Goal: Information Seeking & Learning: Learn about a topic

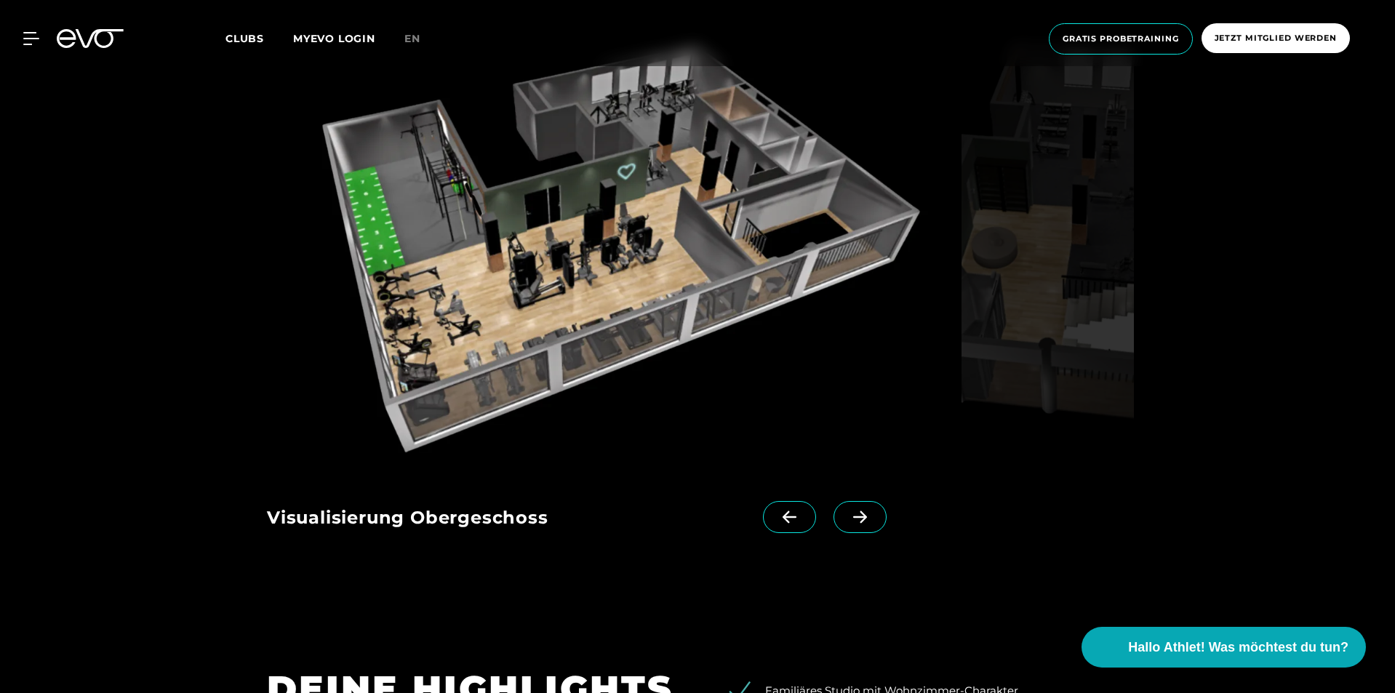
scroll to position [1527, 0]
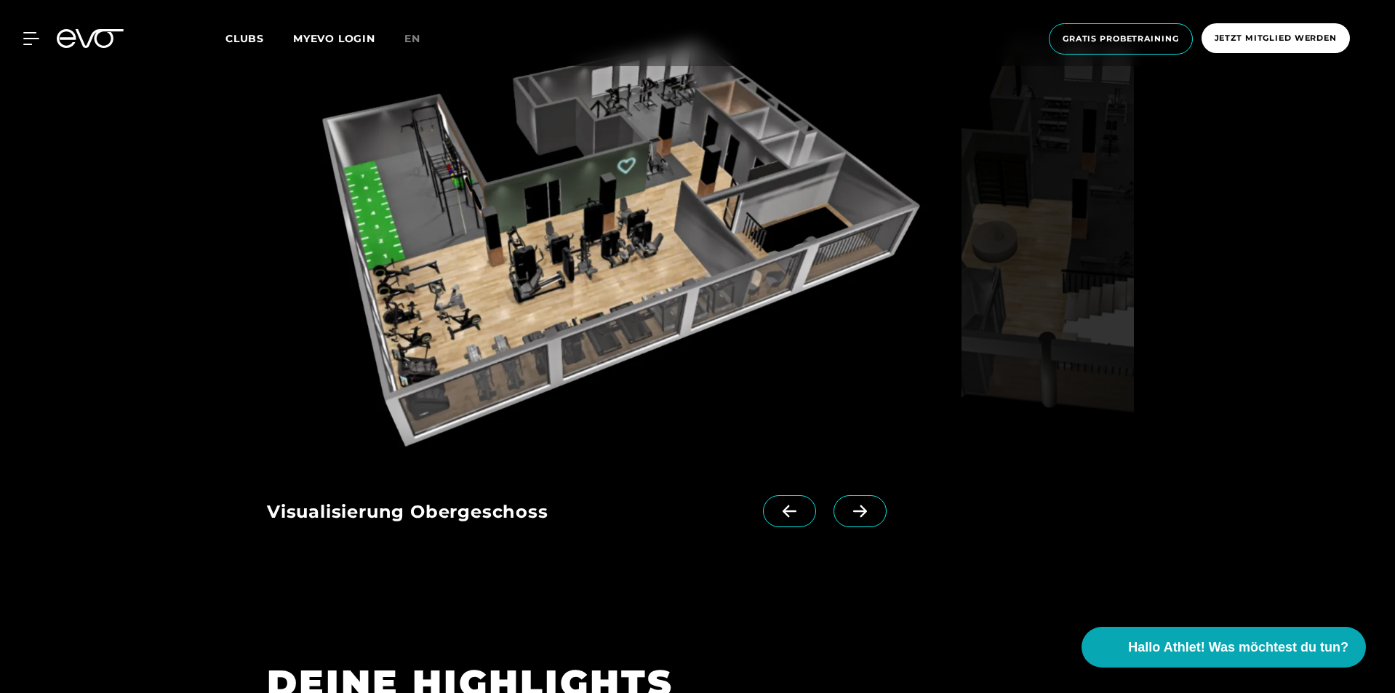
click at [876, 507] on span at bounding box center [860, 511] width 53 height 32
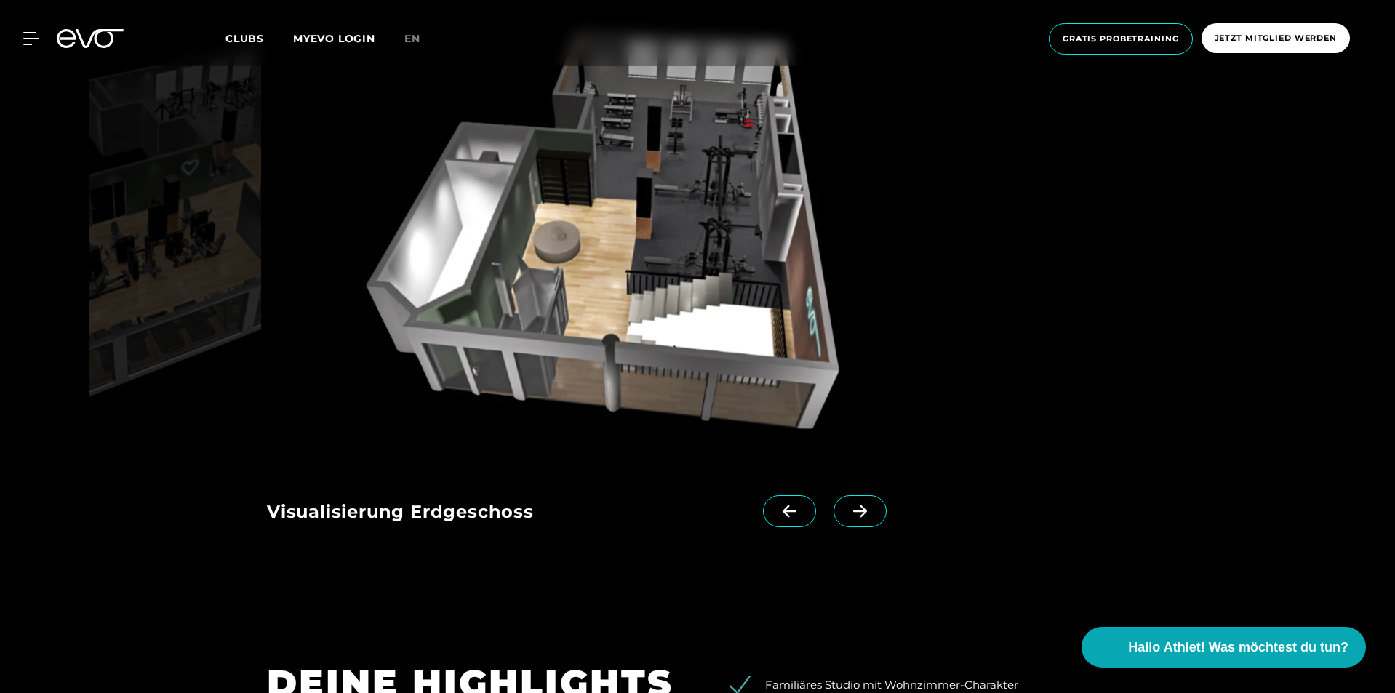
click at [786, 501] on span at bounding box center [789, 511] width 53 height 32
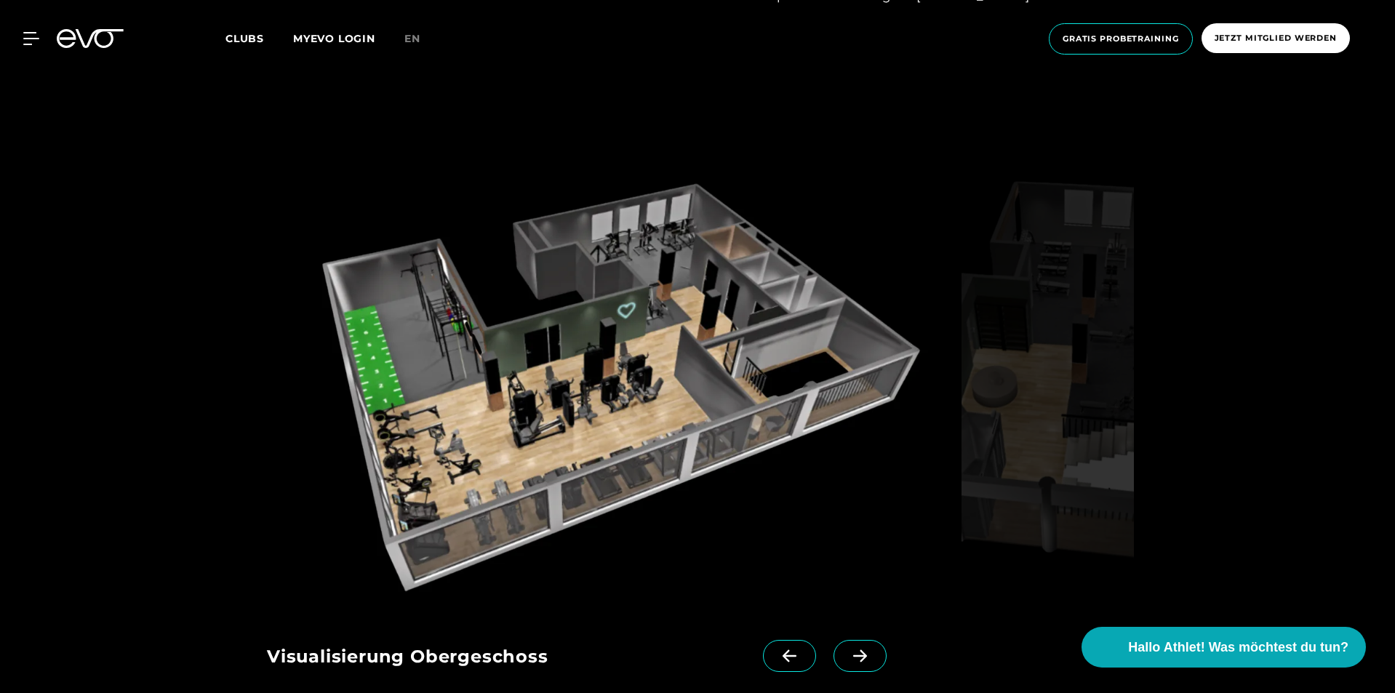
scroll to position [1382, 0]
click at [857, 658] on icon at bounding box center [859, 656] width 25 height 13
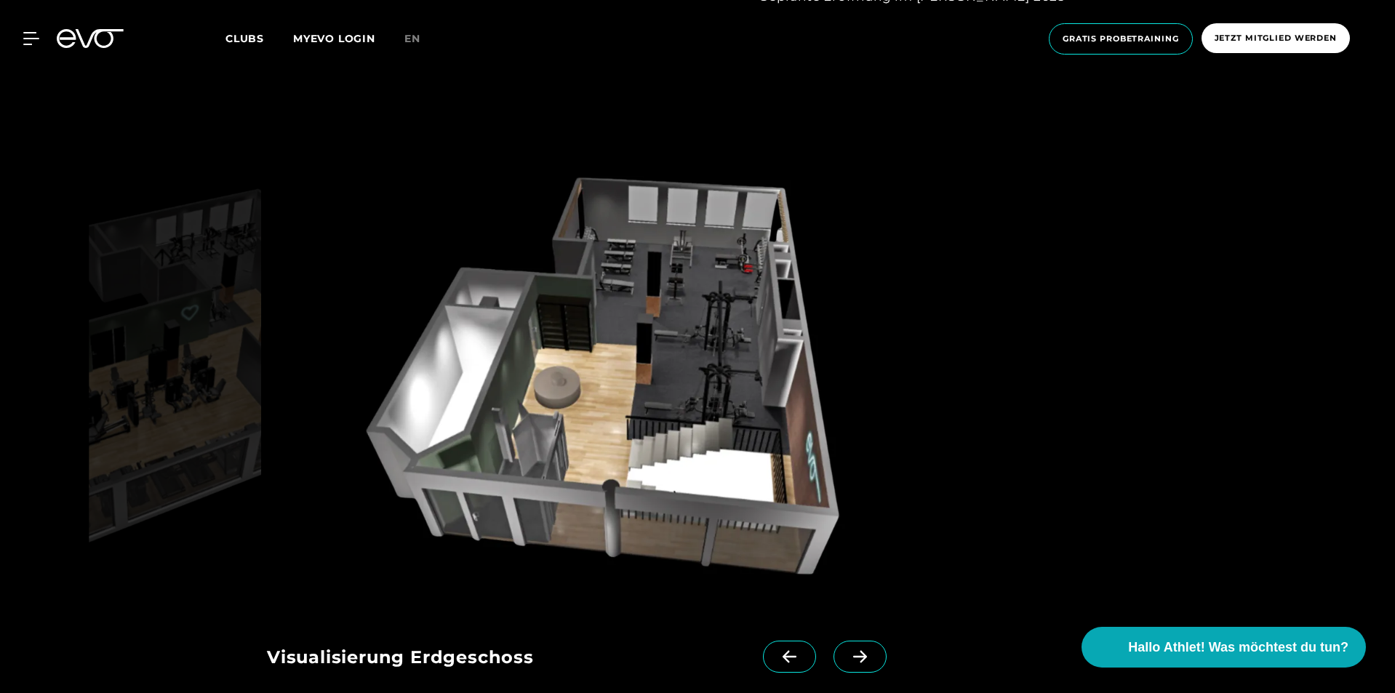
click at [774, 654] on span at bounding box center [789, 657] width 53 height 32
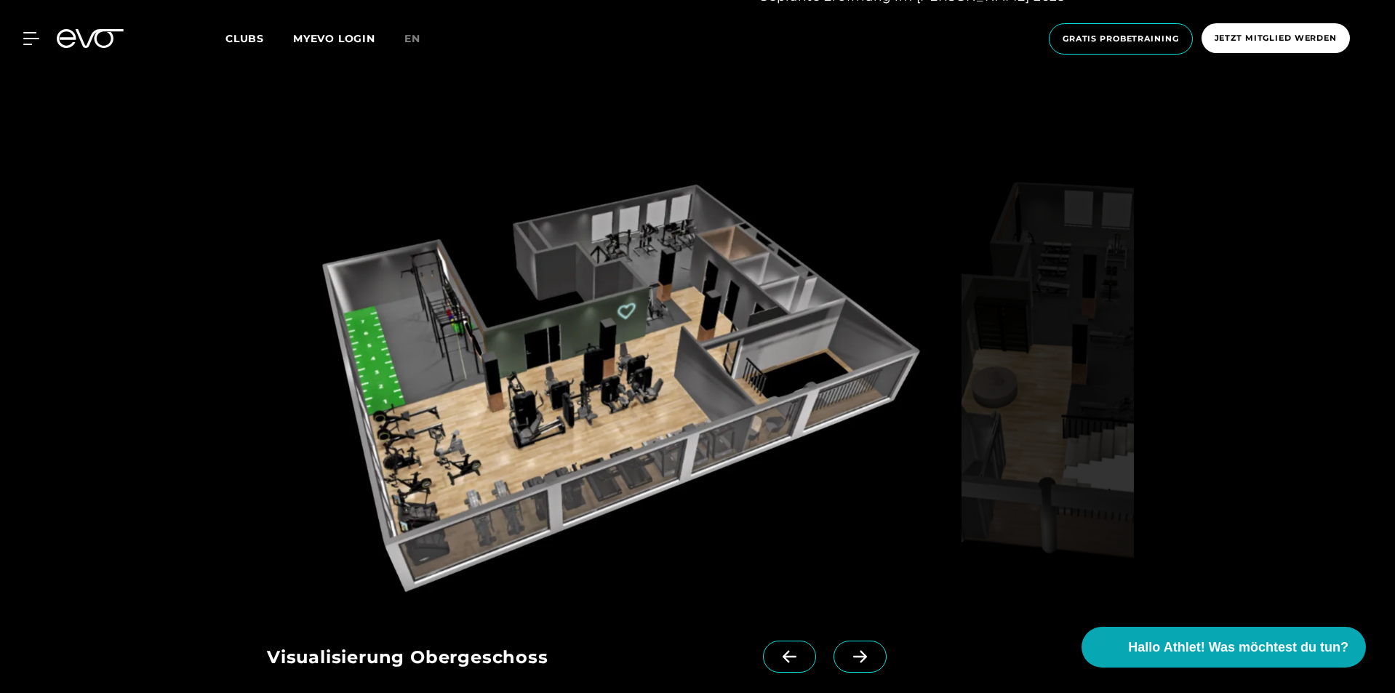
click at [630, 243] on img at bounding box center [611, 382] width 689 height 448
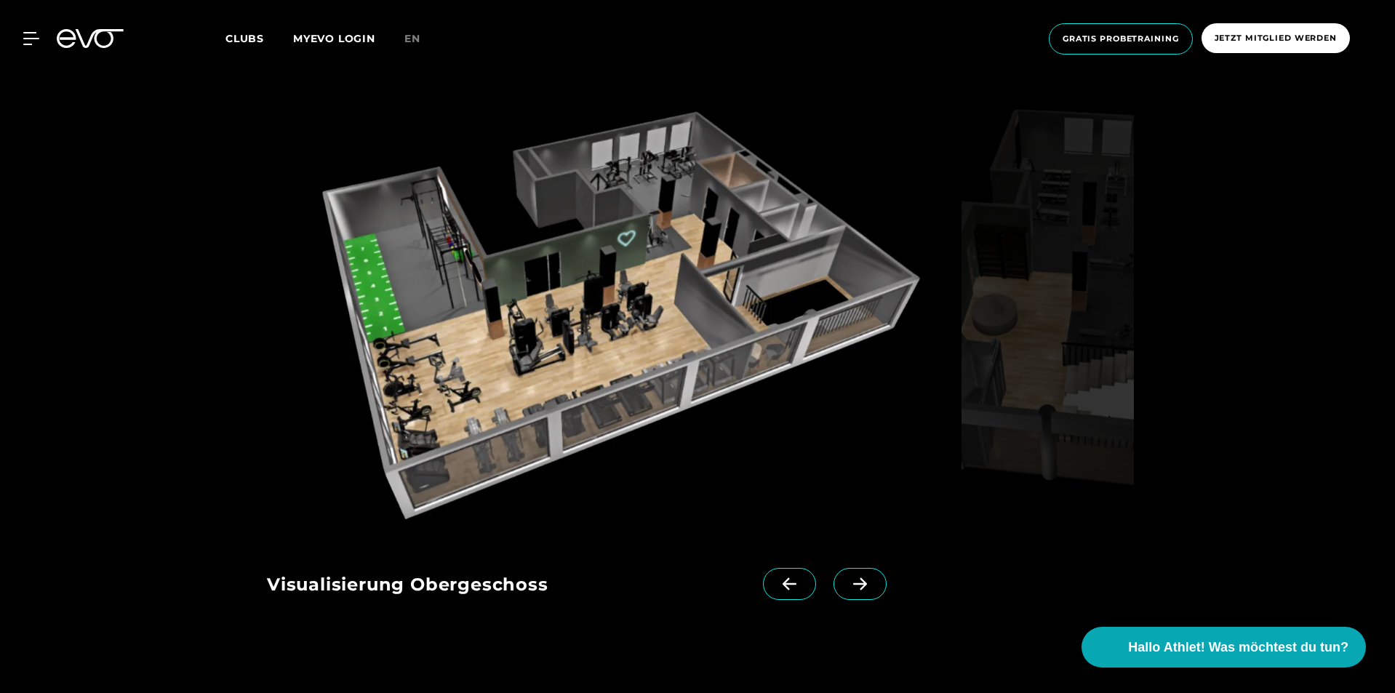
click at [853, 581] on icon at bounding box center [859, 583] width 25 height 13
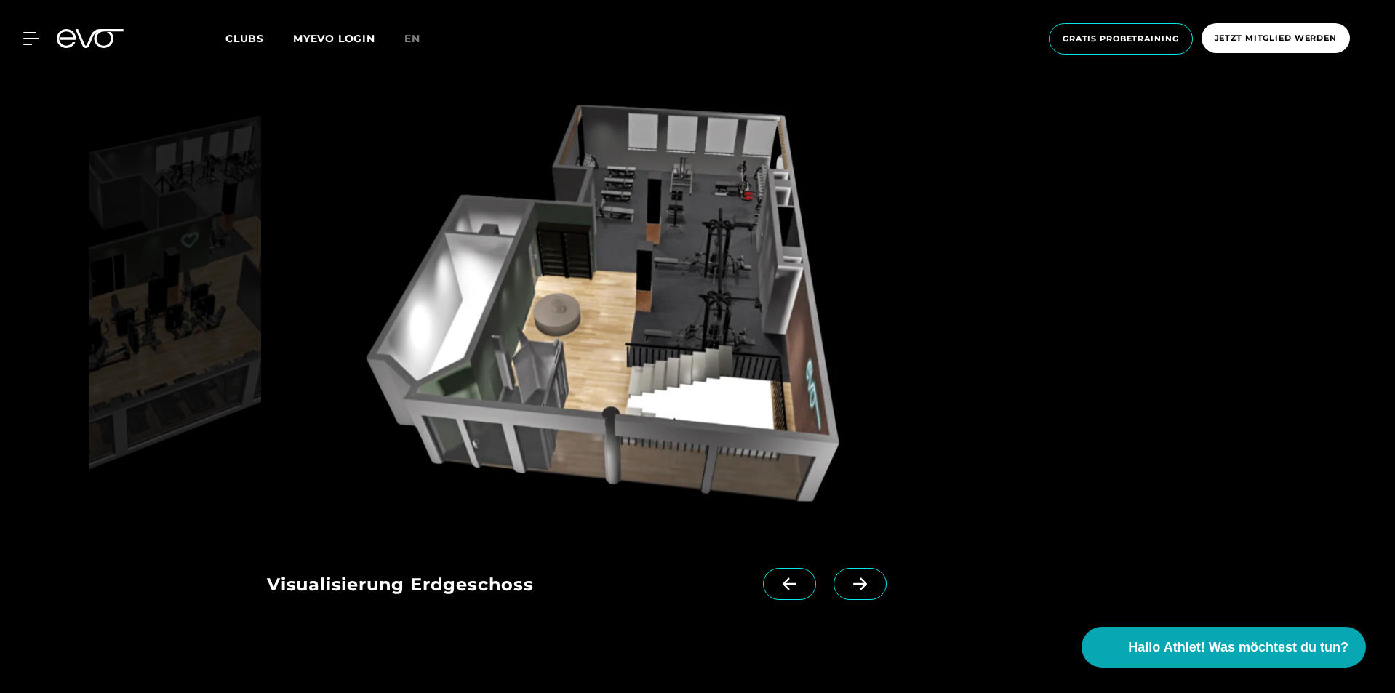
click at [774, 580] on span at bounding box center [789, 584] width 53 height 32
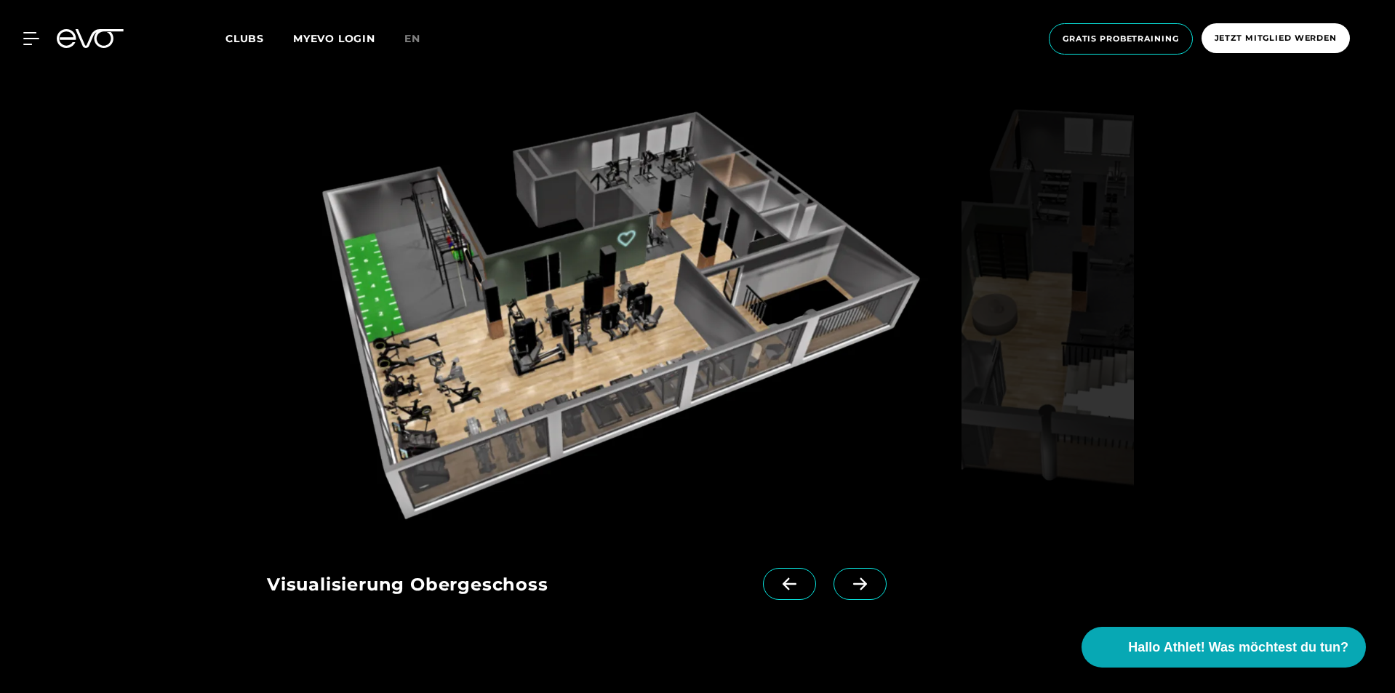
click at [873, 579] on icon at bounding box center [859, 583] width 25 height 13
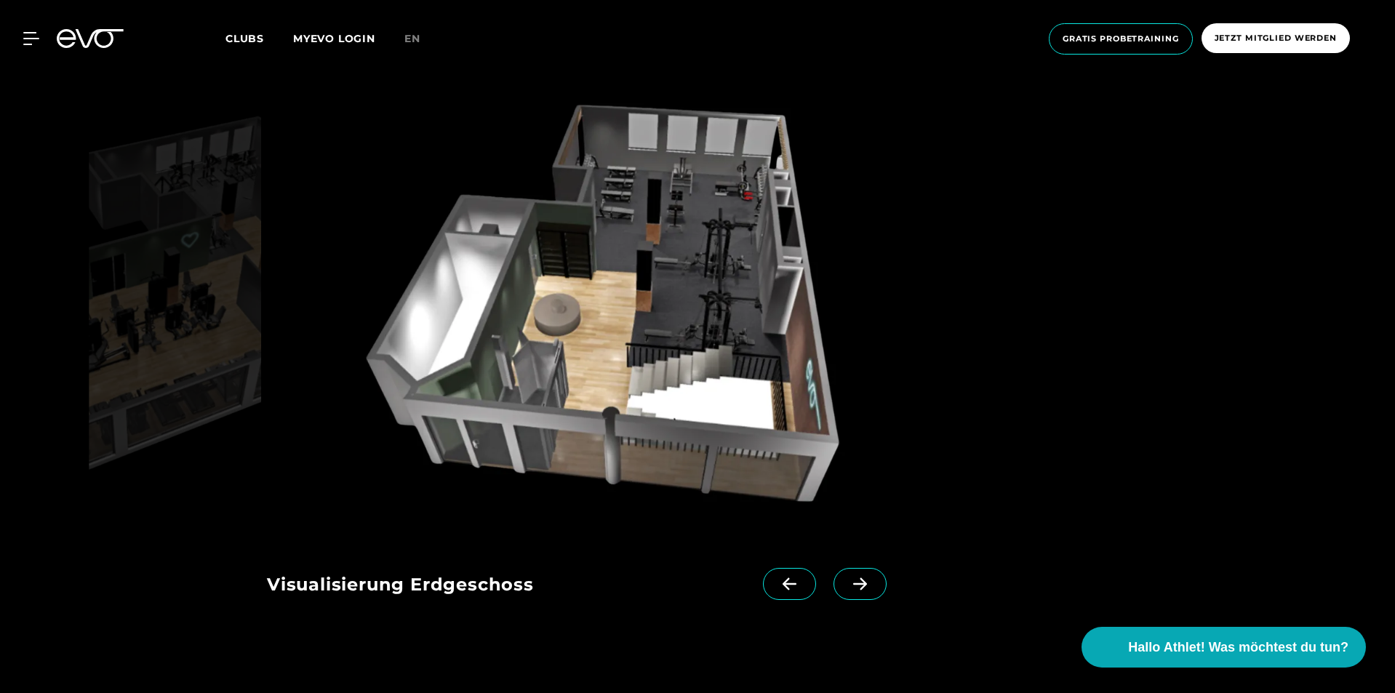
click at [794, 580] on icon at bounding box center [789, 583] width 25 height 13
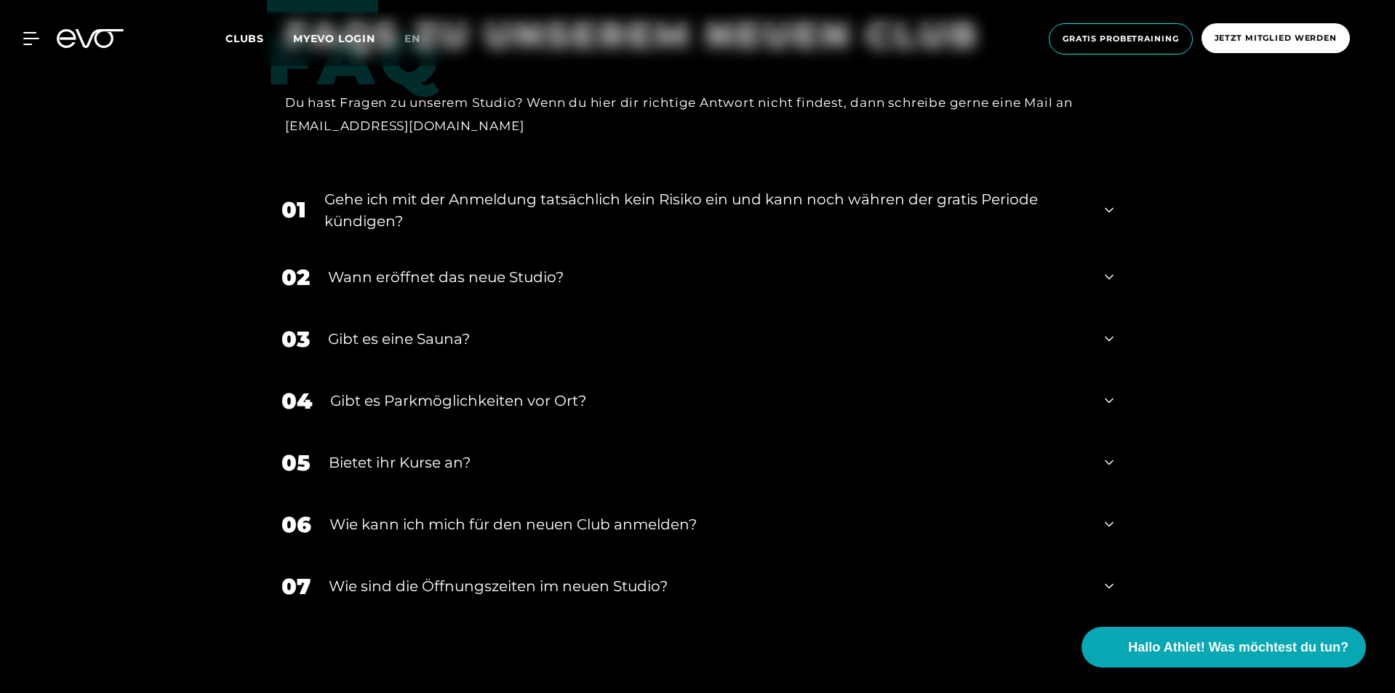
scroll to position [3200, 0]
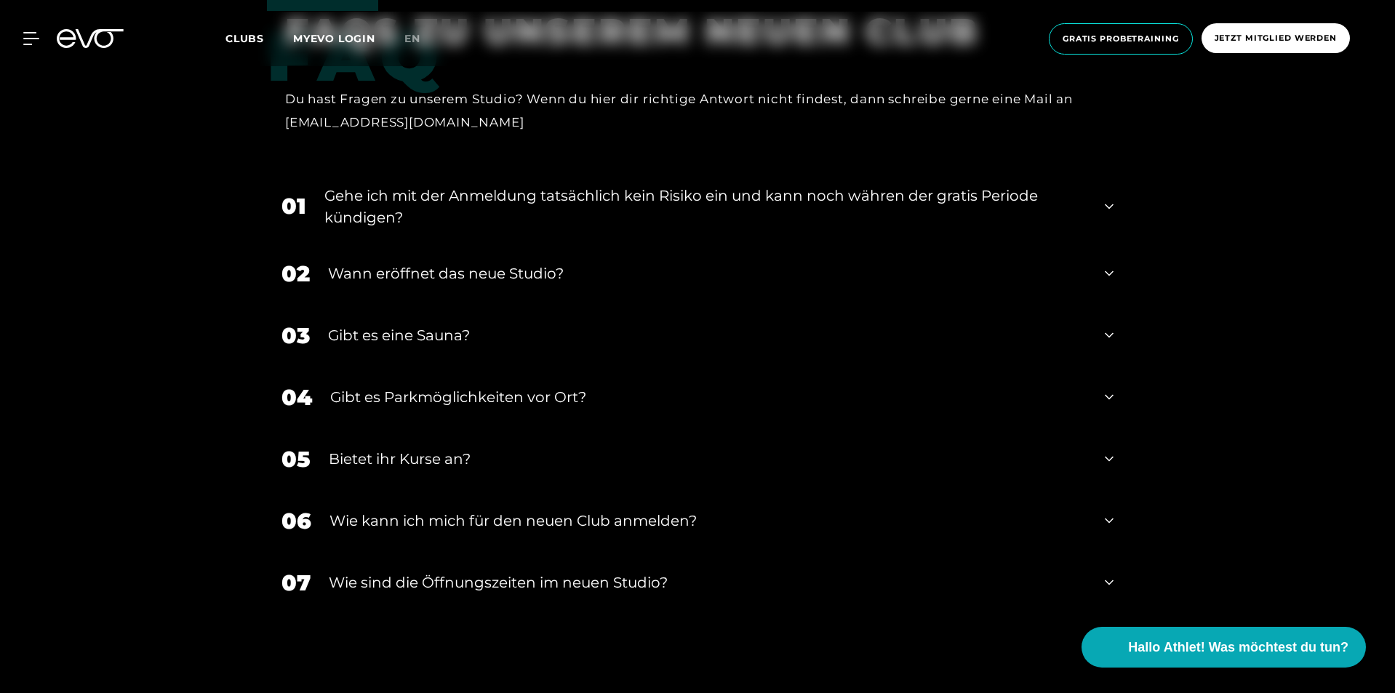
click at [624, 367] on div "04 Gibt es Parkmöglichkeiten vor Ort?" at bounding box center [697, 398] width 861 height 62
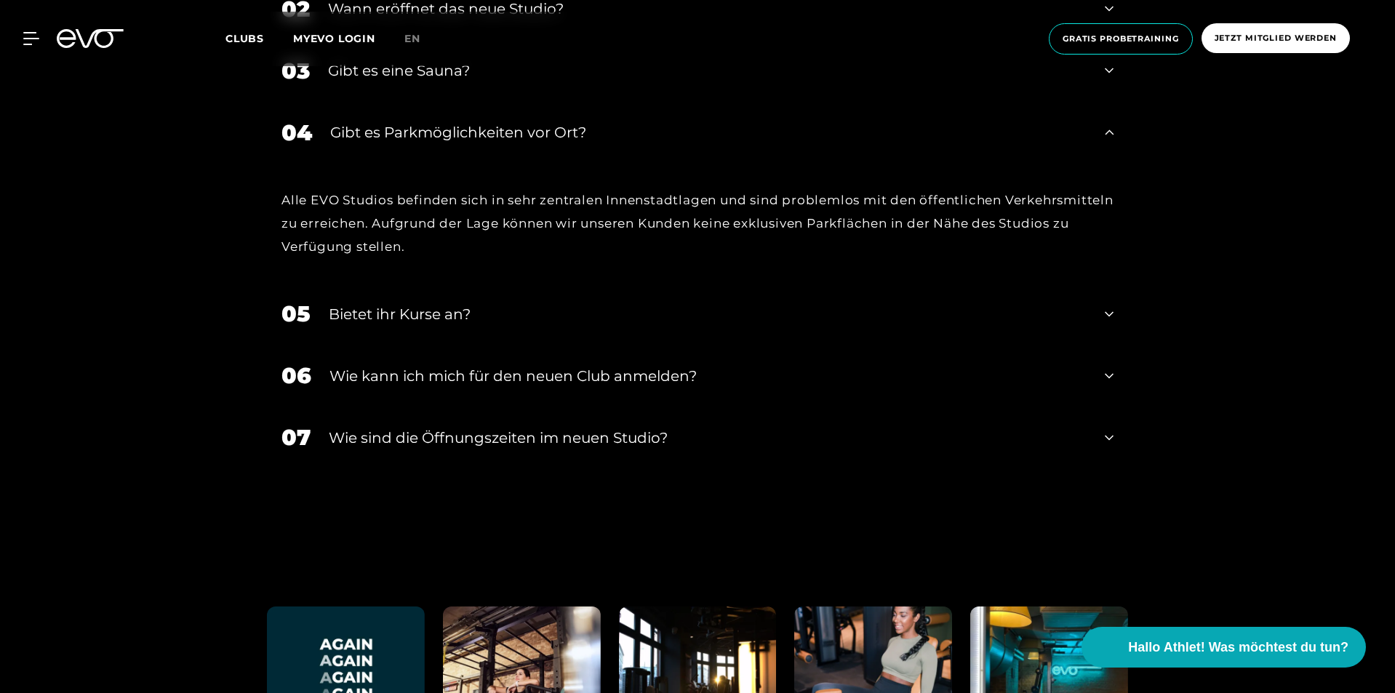
scroll to position [3491, 0]
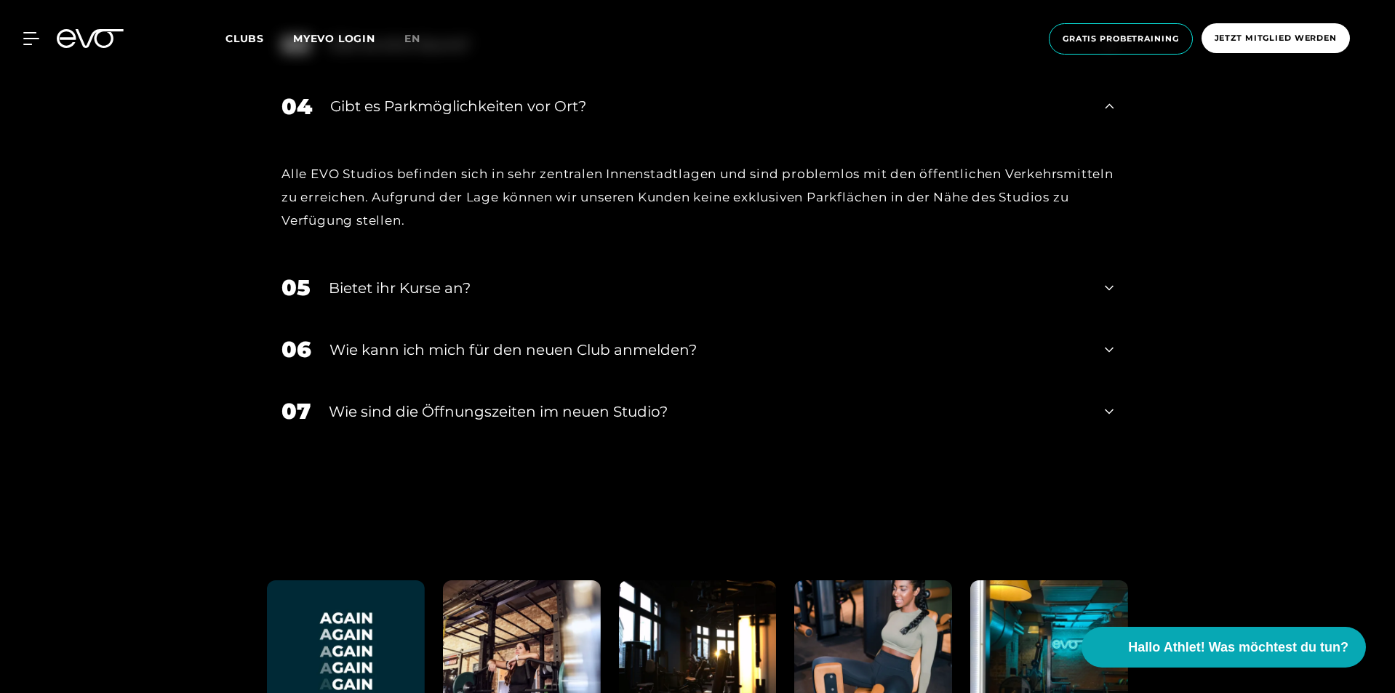
click at [625, 319] on div "06 Wie kann ich mich für den neuen Club anmelden?" at bounding box center [697, 350] width 861 height 62
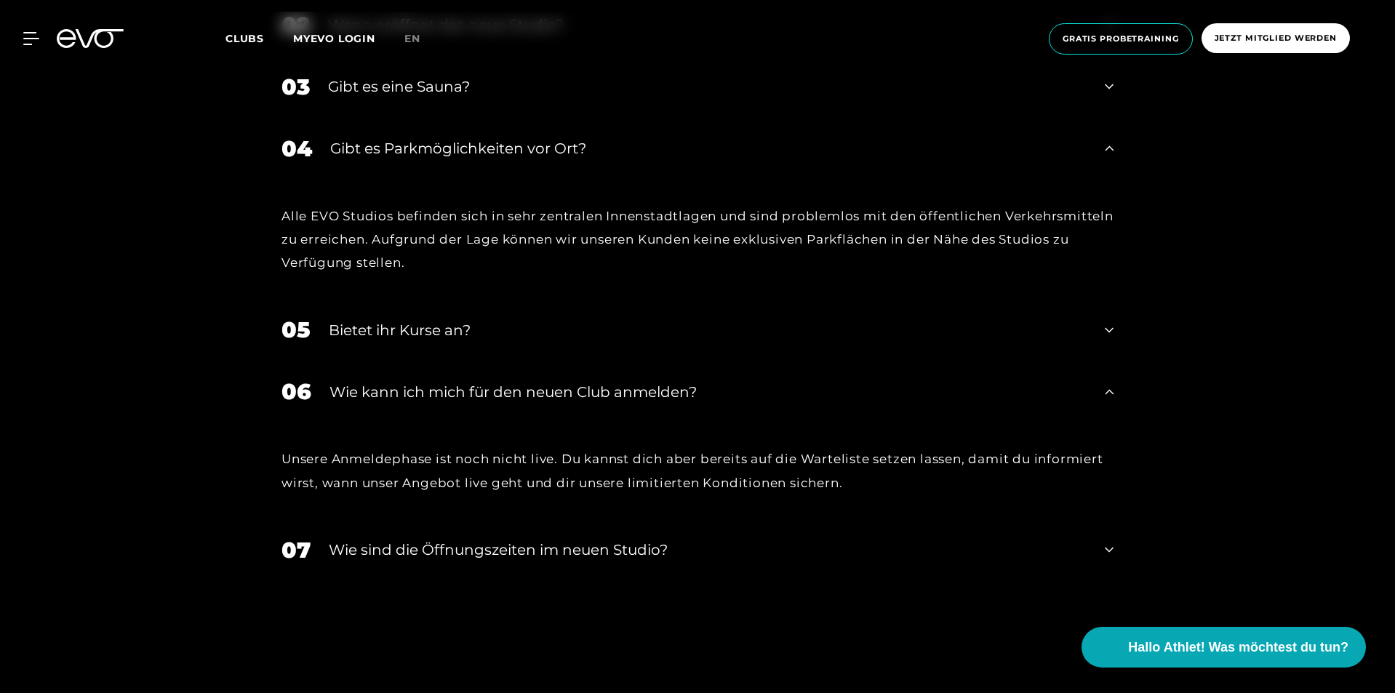
scroll to position [3564, 0]
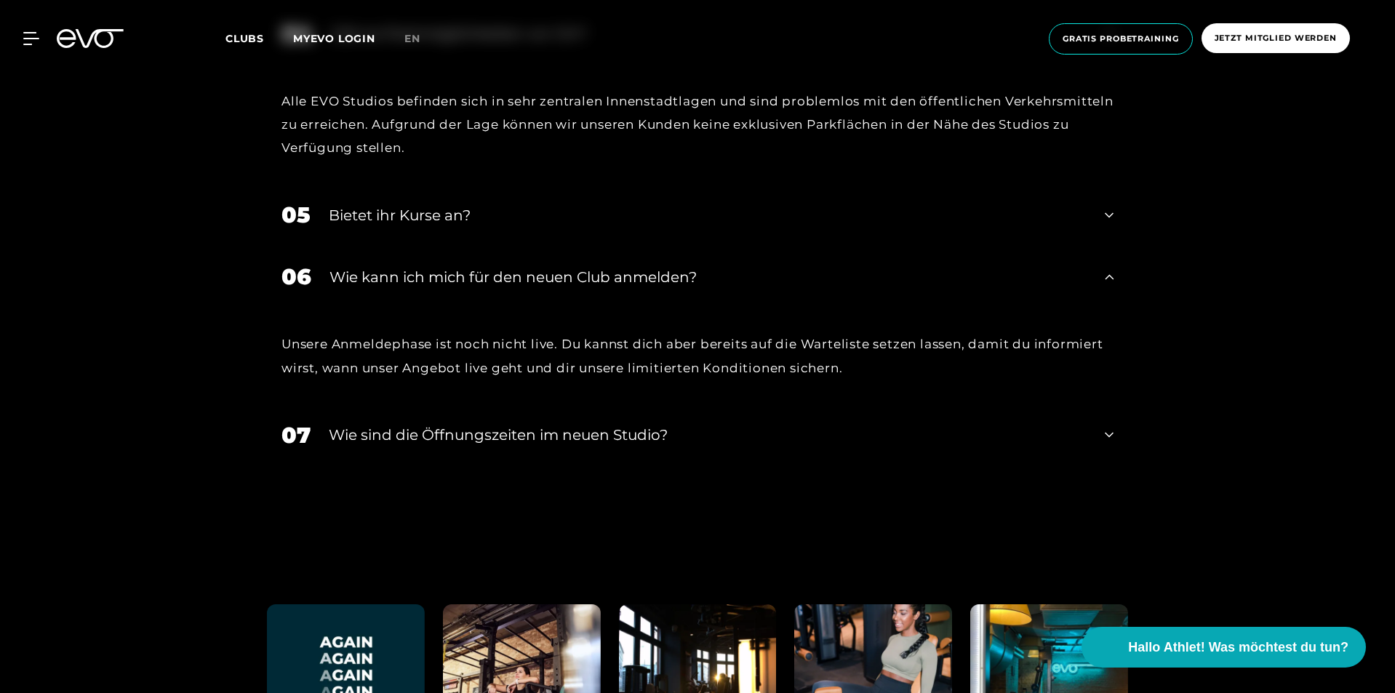
click at [564, 404] on div "07 ​Wie sind die Öffnungszeiten im neuen Studio?" at bounding box center [697, 435] width 861 height 62
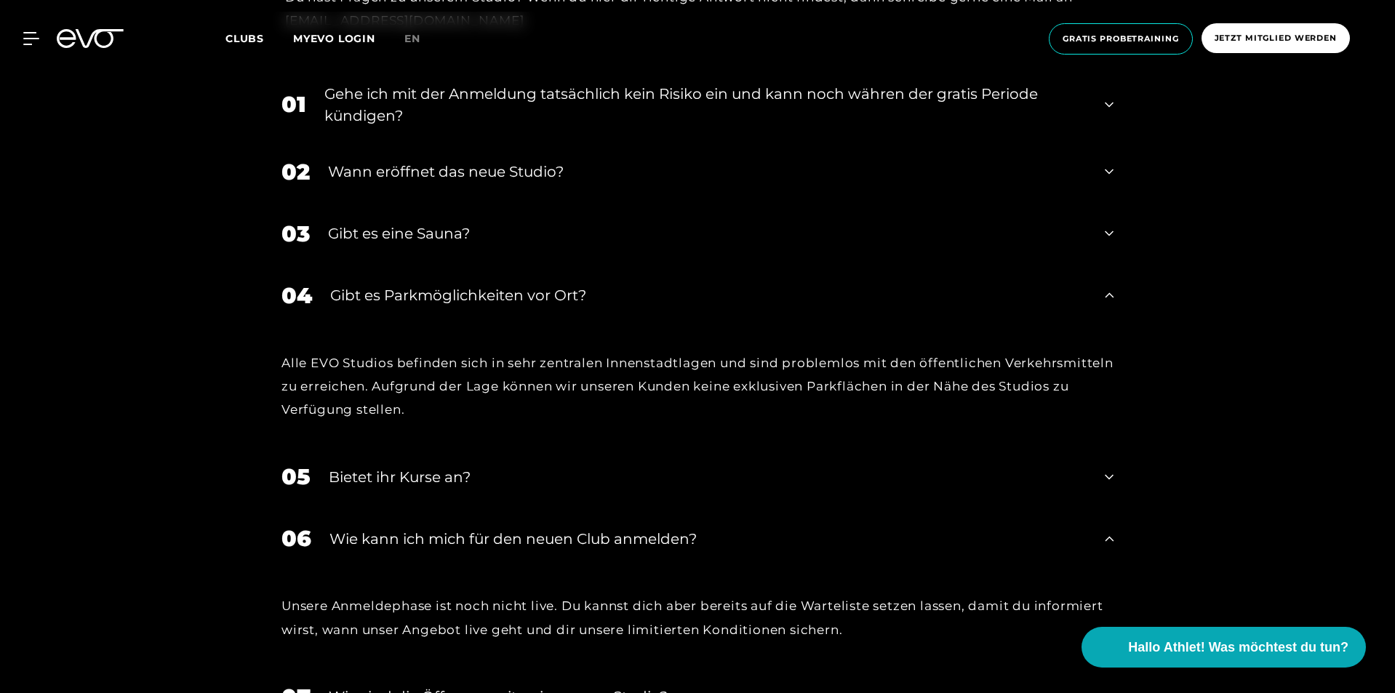
scroll to position [3138, 0]
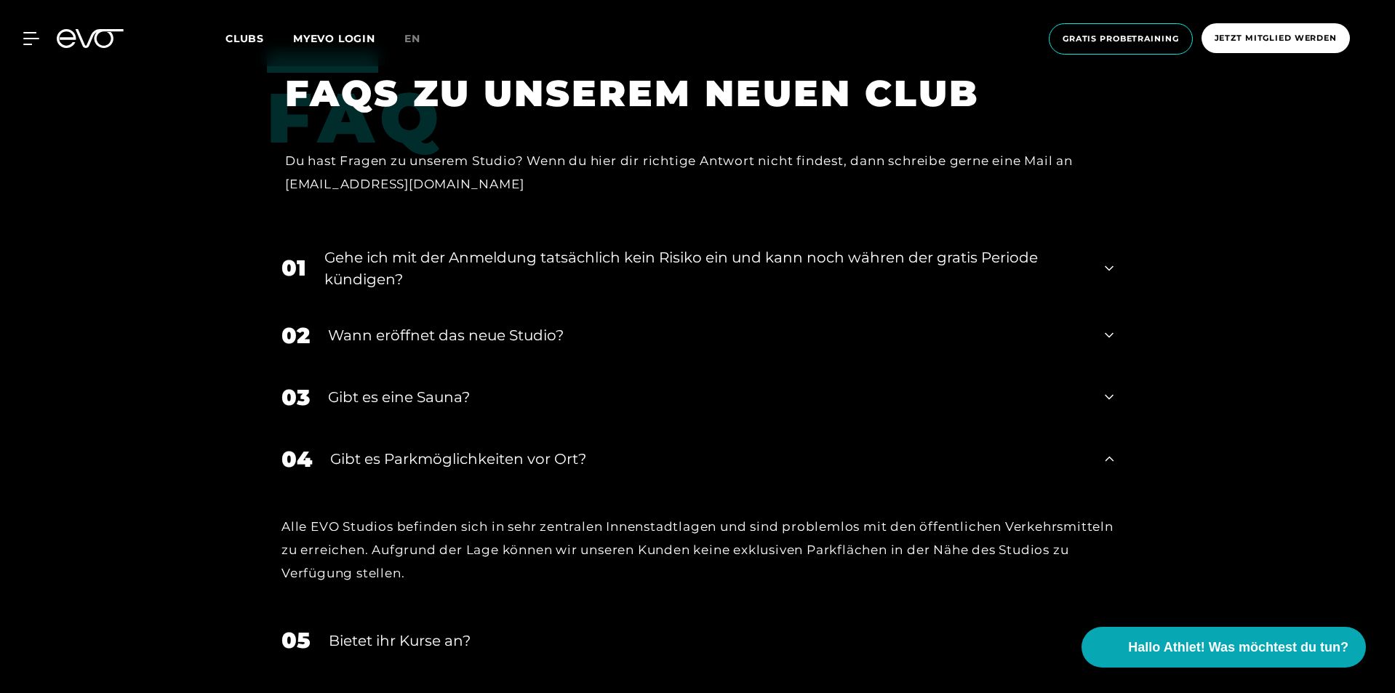
click at [508, 386] on div "Gibt es eine Sauna?" at bounding box center [707, 397] width 759 height 22
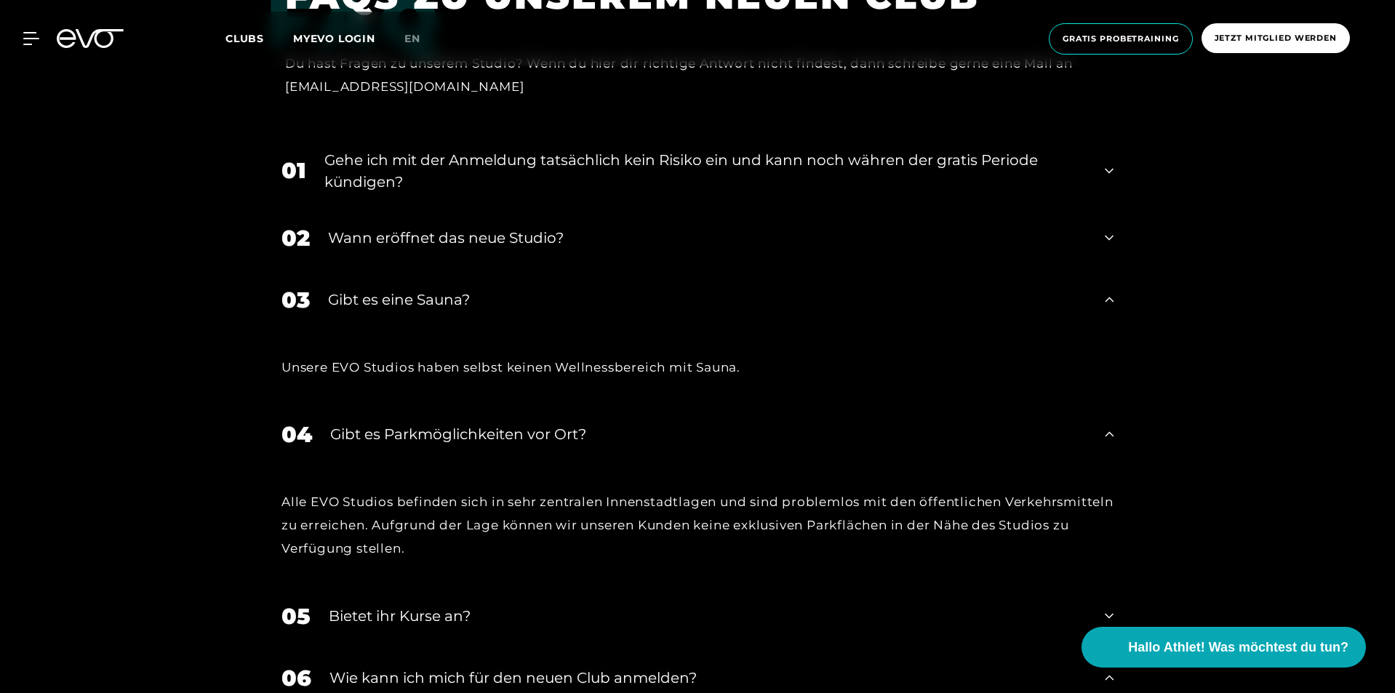
scroll to position [3284, 0]
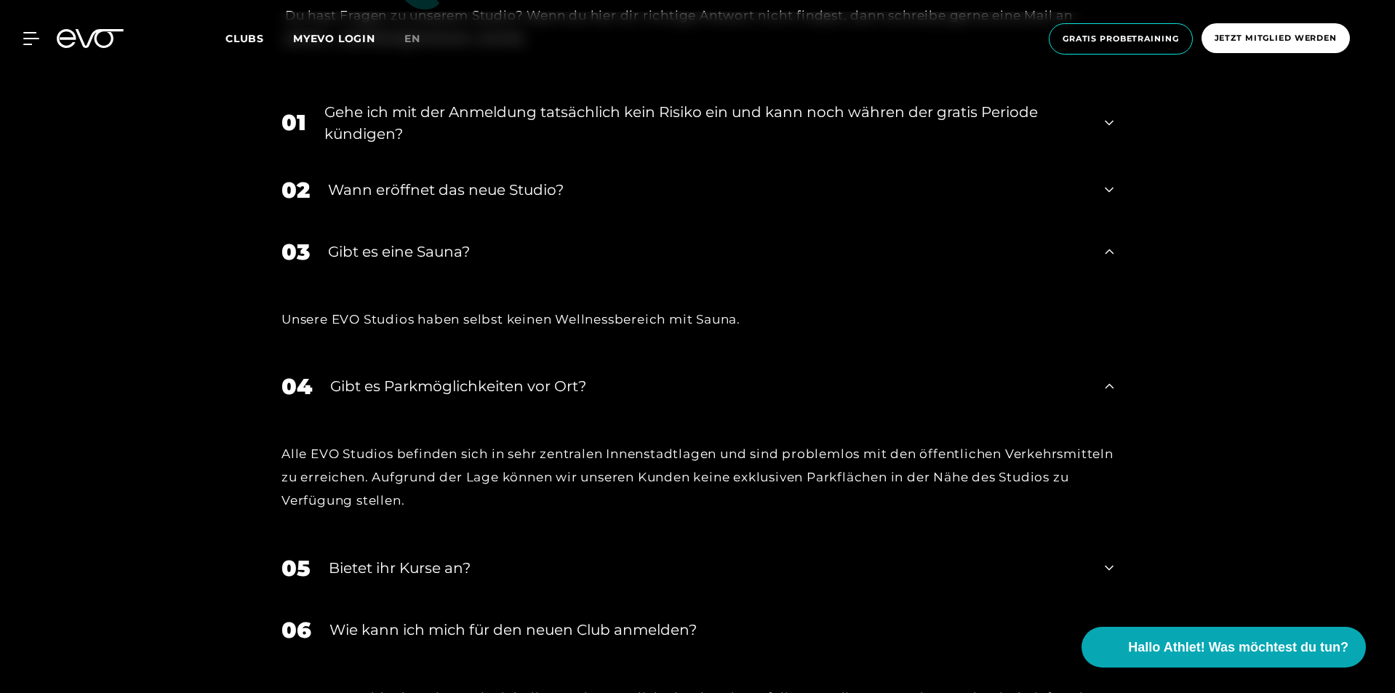
click at [577, 356] on div "04 Gibt es Parkmöglichkeiten vor Ort?" at bounding box center [697, 387] width 861 height 62
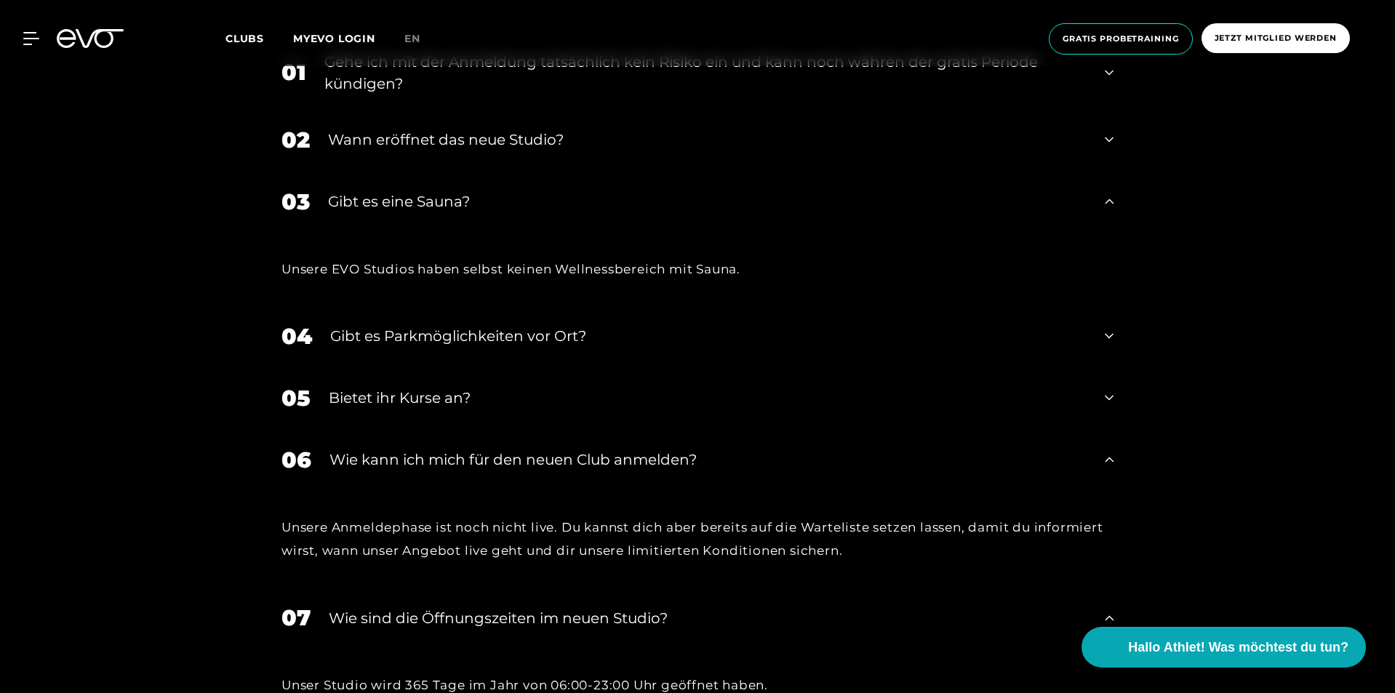
scroll to position [3357, 0]
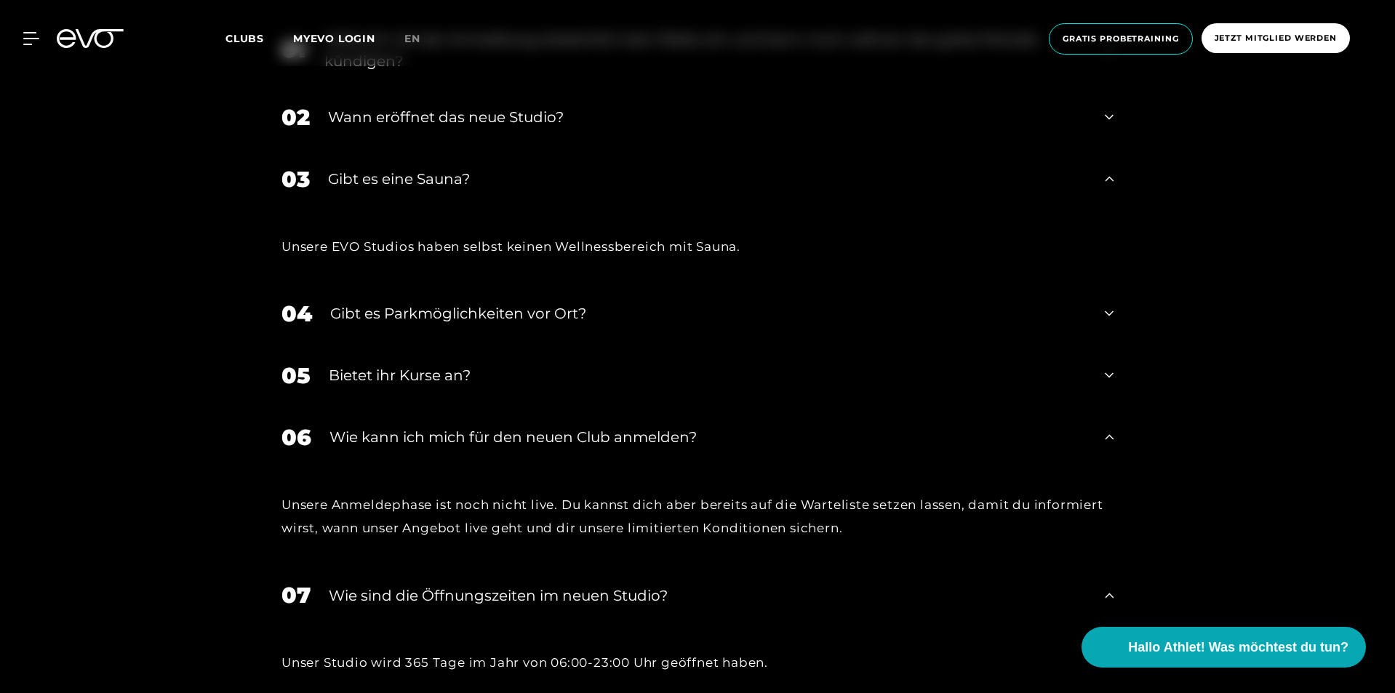
click at [471, 364] on div "Bietet ihr Kurse an?" at bounding box center [708, 375] width 758 height 22
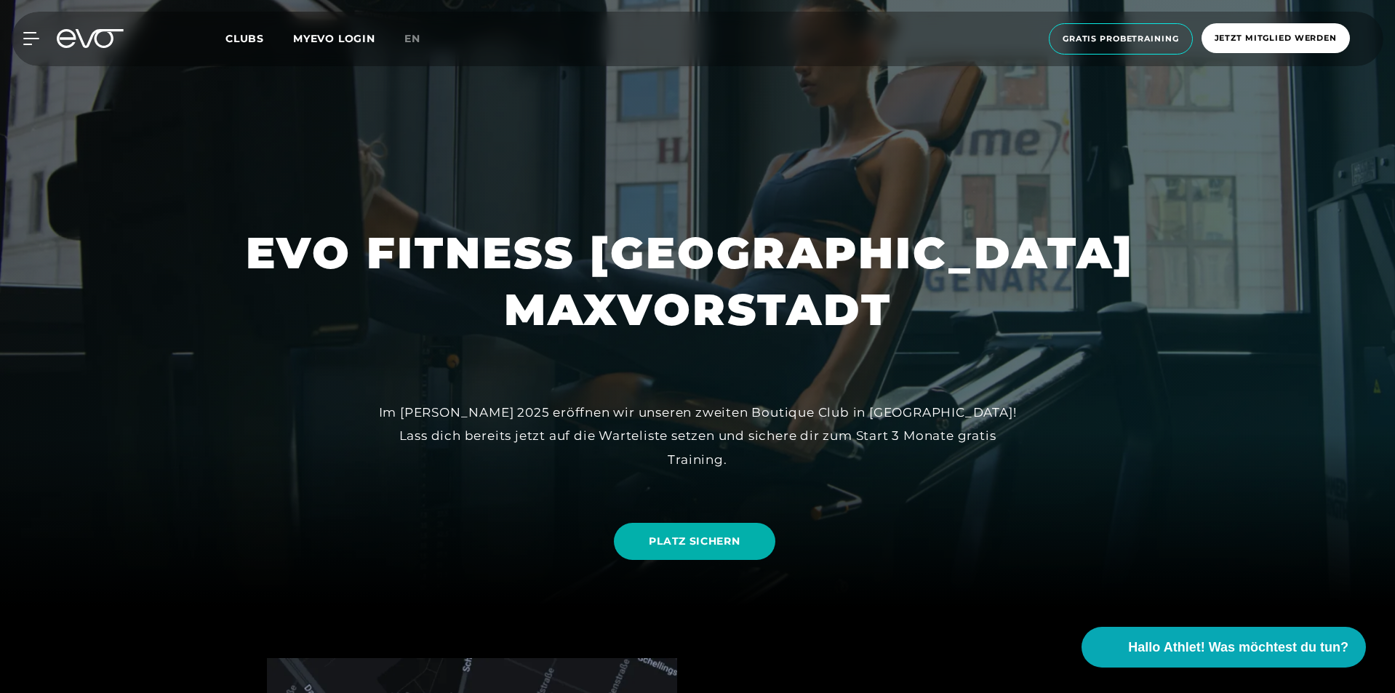
scroll to position [0, 0]
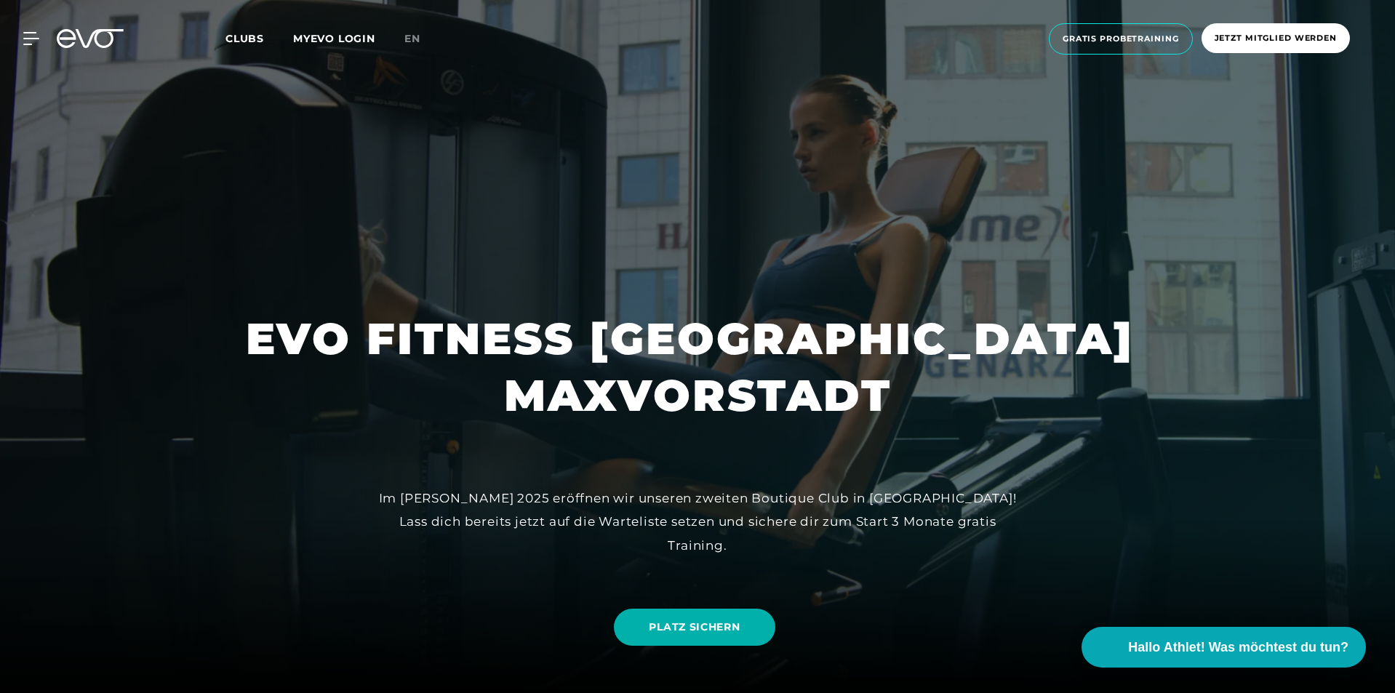
click at [246, 36] on span "Clubs" at bounding box center [244, 38] width 39 height 13
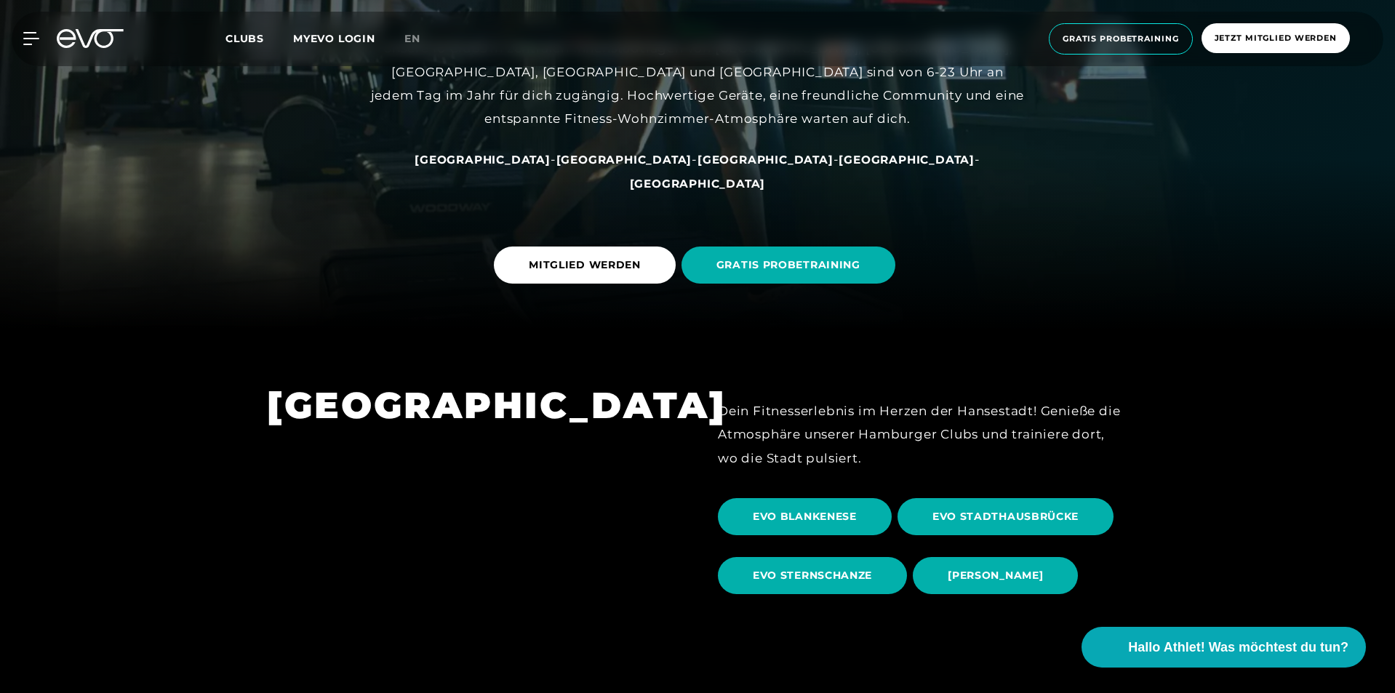
scroll to position [436, 0]
